Goal: Task Accomplishment & Management: Manage account settings

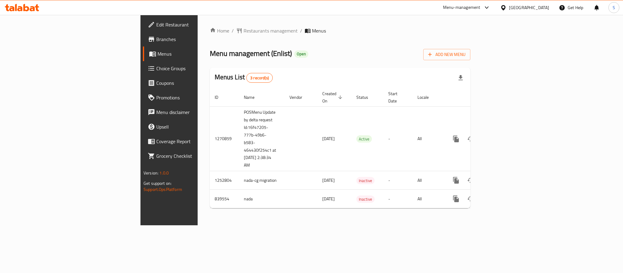
click at [433, 49] on div "Menu management ( Enlist ) Open Add New Menu" at bounding box center [340, 54] width 261 height 14
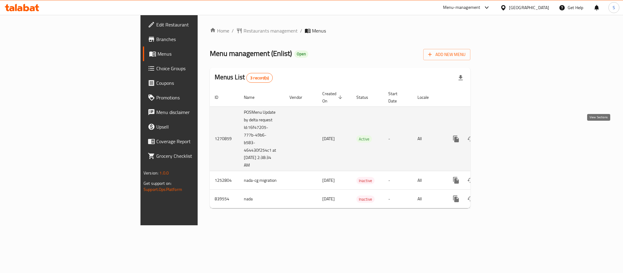
click at [504, 135] on icon "enhanced table" at bounding box center [500, 138] width 7 height 7
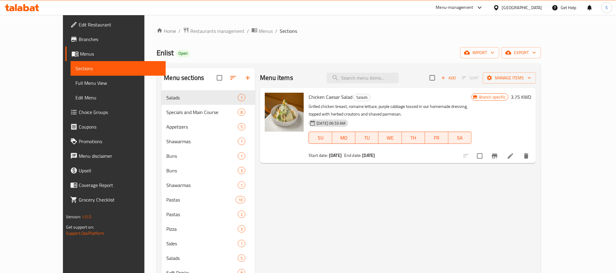
click at [455, 49] on div "Enlist Open import export" at bounding box center [349, 52] width 385 height 11
click at [532, 78] on span "Manage items" at bounding box center [510, 78] width 44 height 8
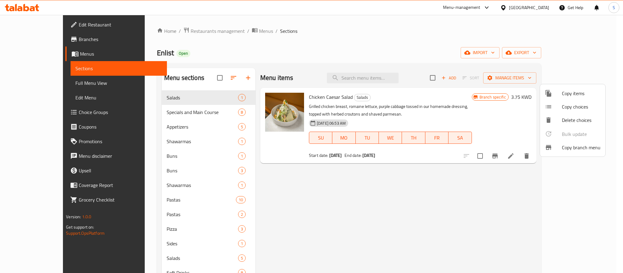
click at [363, 36] on div at bounding box center [311, 136] width 623 height 273
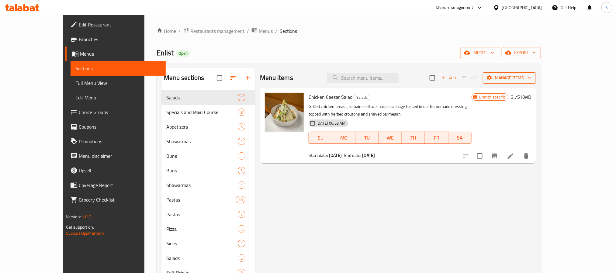
click at [532, 78] on span "Manage items" at bounding box center [510, 78] width 44 height 8
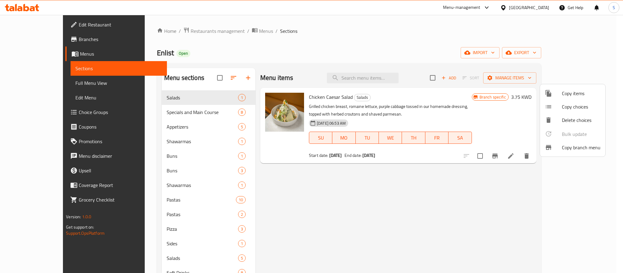
click at [573, 144] on span "Copy branch menu" at bounding box center [581, 147] width 39 height 7
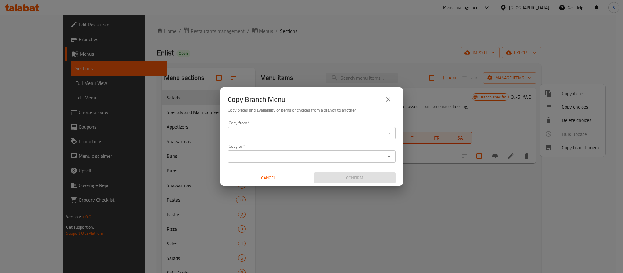
click at [337, 139] on div "Copy from *" at bounding box center [312, 133] width 168 height 12
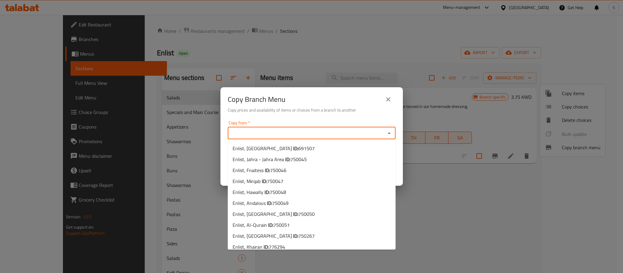
click at [334, 130] on input "Copy from   *" at bounding box center [307, 133] width 154 height 9
click at [307, 146] on li "Enlist, [GEOGRAPHIC_DATA] ID: 691507" at bounding box center [312, 148] width 168 height 11
type input "Enlist, [GEOGRAPHIC_DATA]"
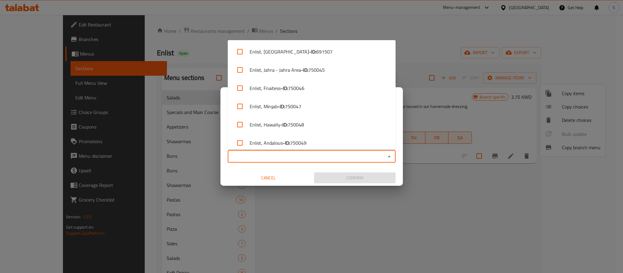
click at [302, 161] on input "Copy to   *" at bounding box center [307, 156] width 154 height 9
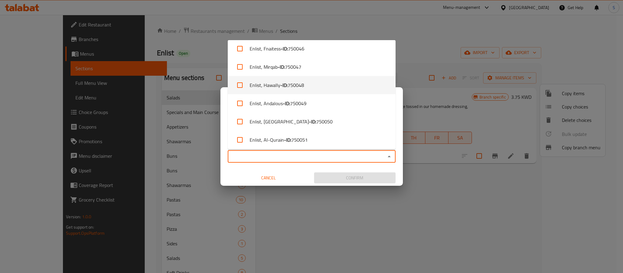
scroll to position [78, 0]
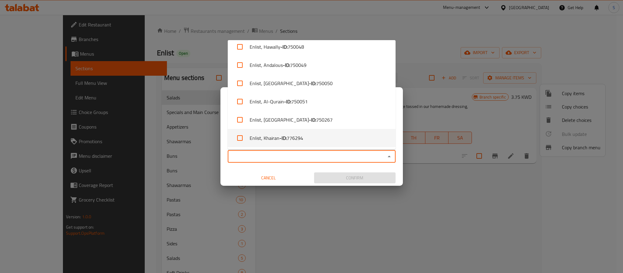
click at [301, 135] on span "776294" at bounding box center [295, 137] width 16 height 7
checkbox input "true"
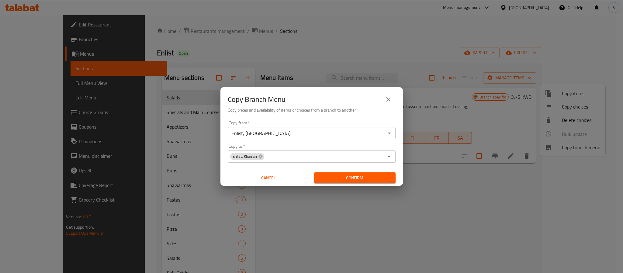
click at [228, 169] on div "Copy from   * Enlist, Assima Mall Copy from * Copy to   * Enlist, Khairan Copy …" at bounding box center [312, 152] width 183 height 68
click at [321, 179] on span "Confirm" at bounding box center [355, 178] width 72 height 8
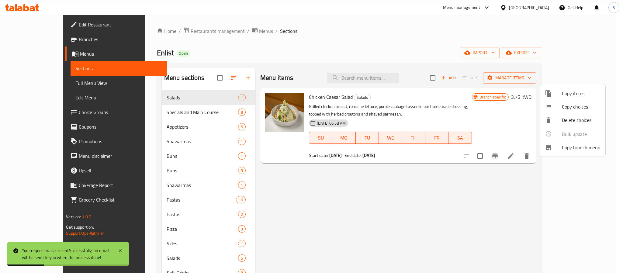
click at [481, 60] on div at bounding box center [311, 136] width 623 height 273
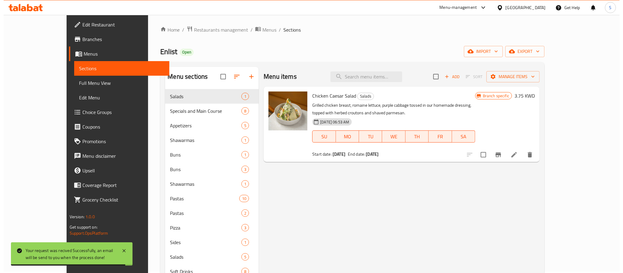
scroll to position [0, 0]
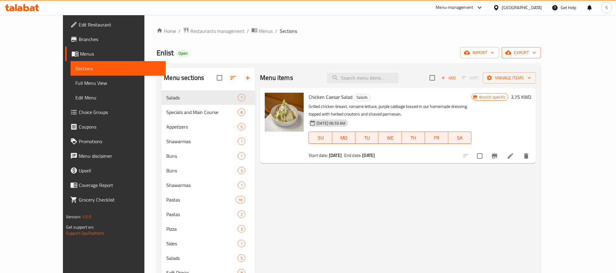
click at [536, 55] on span "export" at bounding box center [522, 53] width 30 height 8
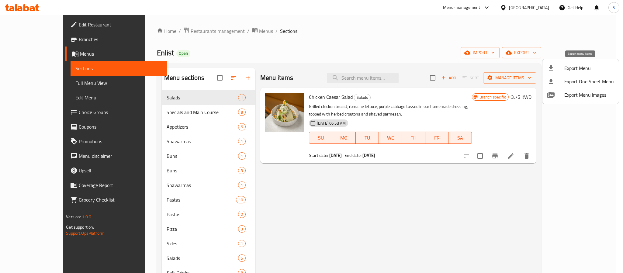
click at [577, 67] on span "Export Menu" at bounding box center [590, 67] width 50 height 7
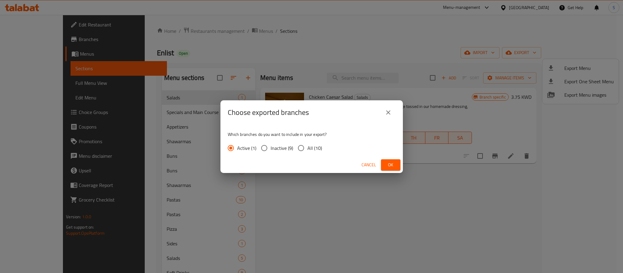
click at [302, 145] on input "All (10)" at bounding box center [301, 148] width 13 height 13
radio input "true"
click at [384, 165] on button "Ok" at bounding box center [390, 164] width 19 height 11
